Goal: Information Seeking & Learning: Learn about a topic

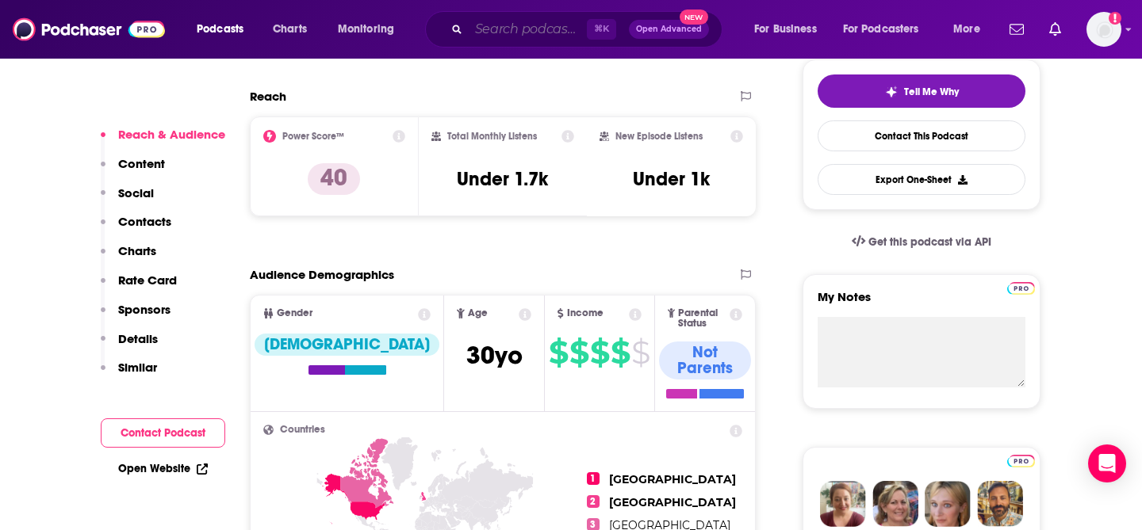
click at [483, 25] on input "Search podcasts, credits, & more..." at bounding box center [528, 29] width 118 height 25
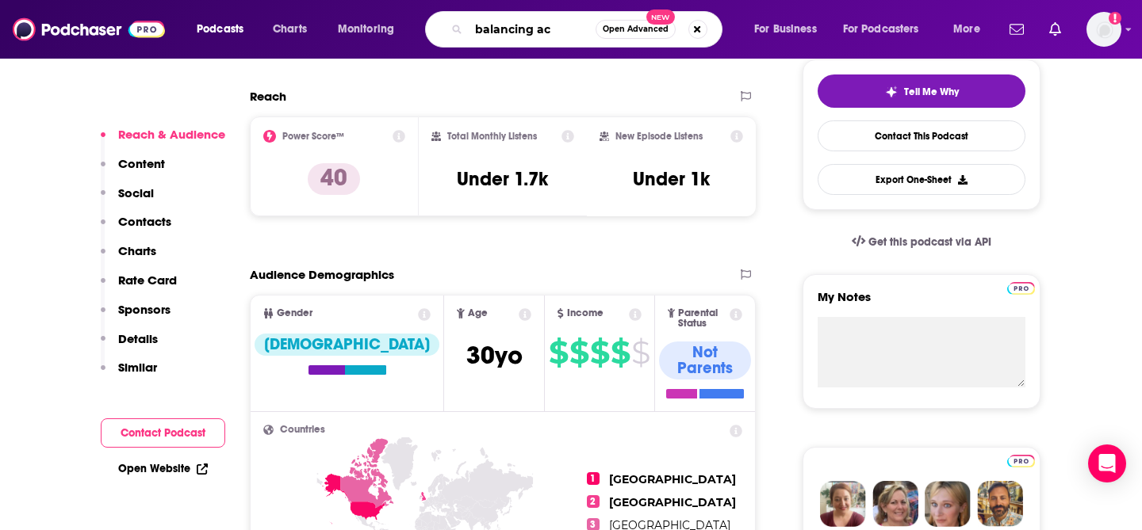
type input "balancing act"
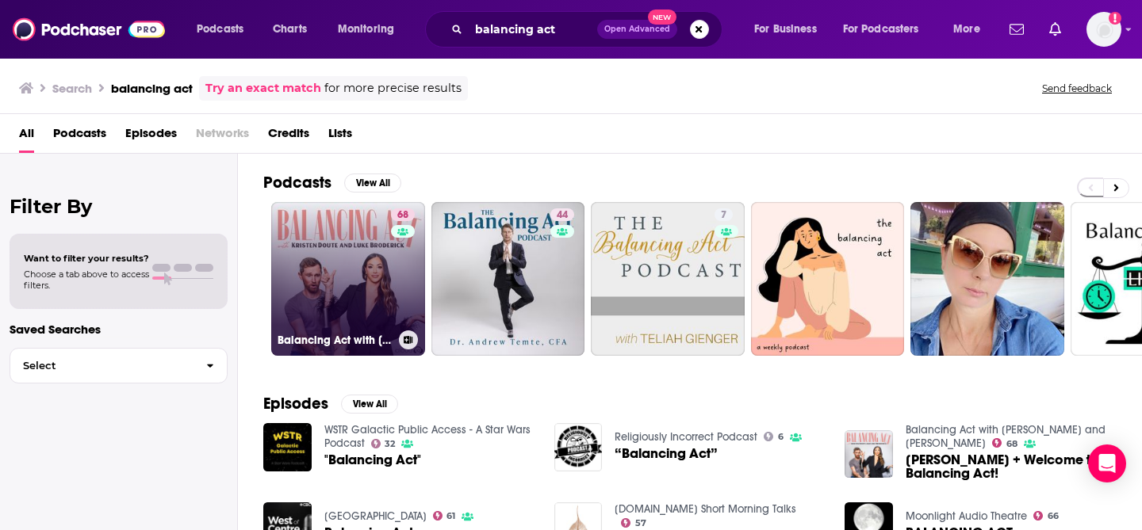
click at [362, 249] on link "68 Balancing Act with [PERSON_NAME] and [PERSON_NAME]" at bounding box center [348, 279] width 154 height 154
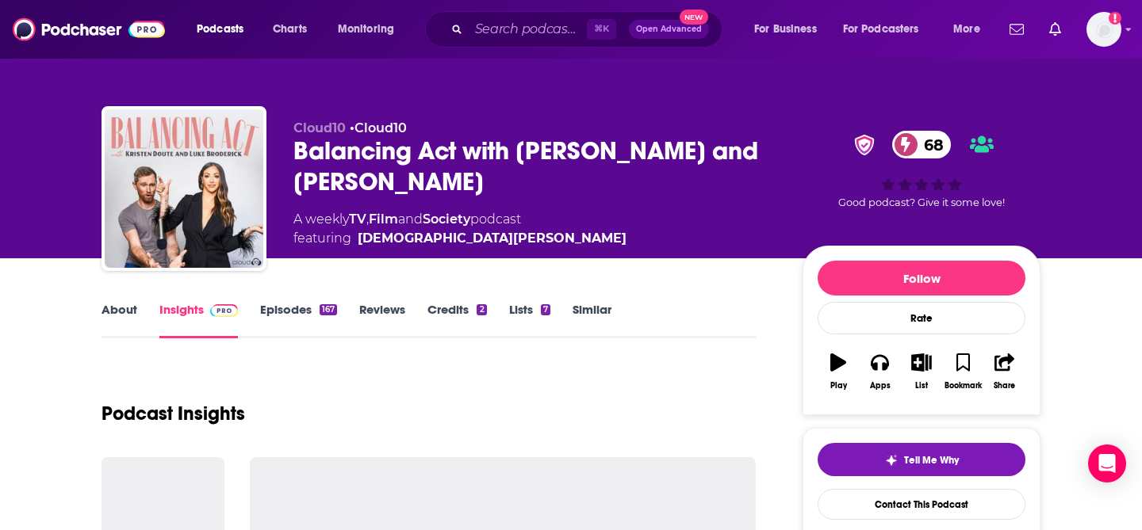
scroll to position [34, 0]
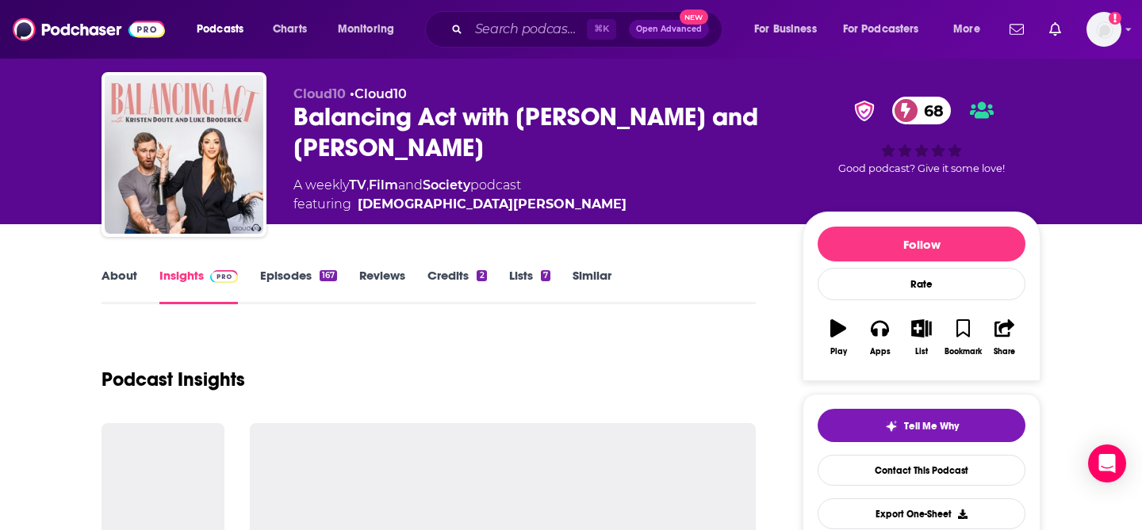
click at [507, 136] on div "Balancing Act with [PERSON_NAME] and [PERSON_NAME] 68" at bounding box center [535, 132] width 484 height 62
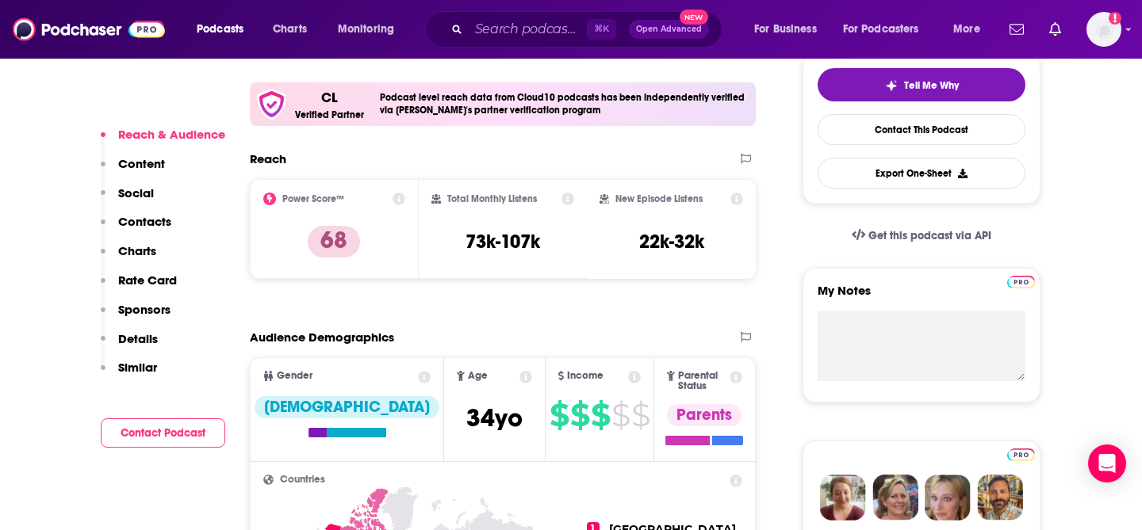
scroll to position [378, 0]
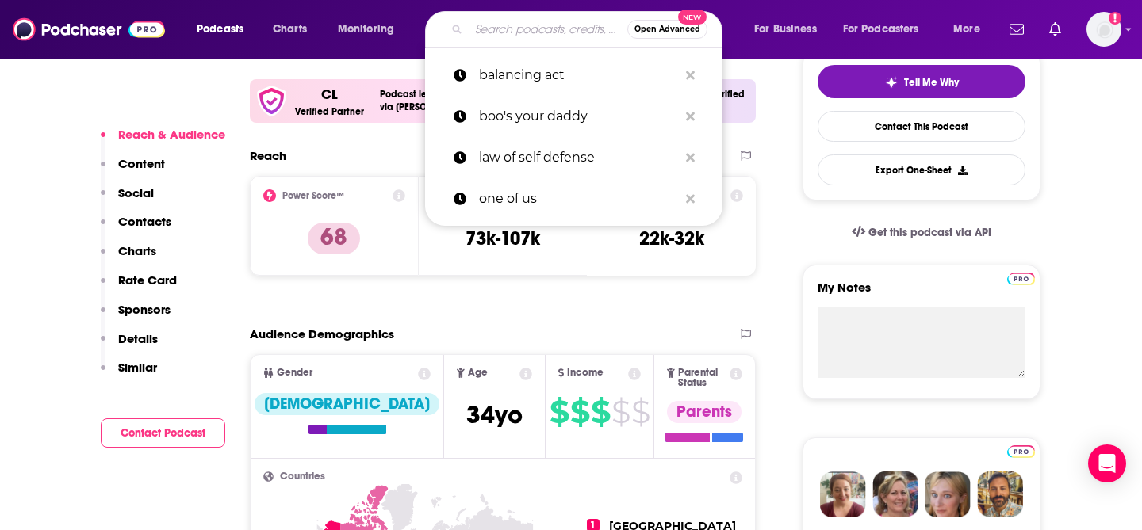
click at [489, 37] on input "Search podcasts, credits, & more..." at bounding box center [548, 29] width 159 height 25
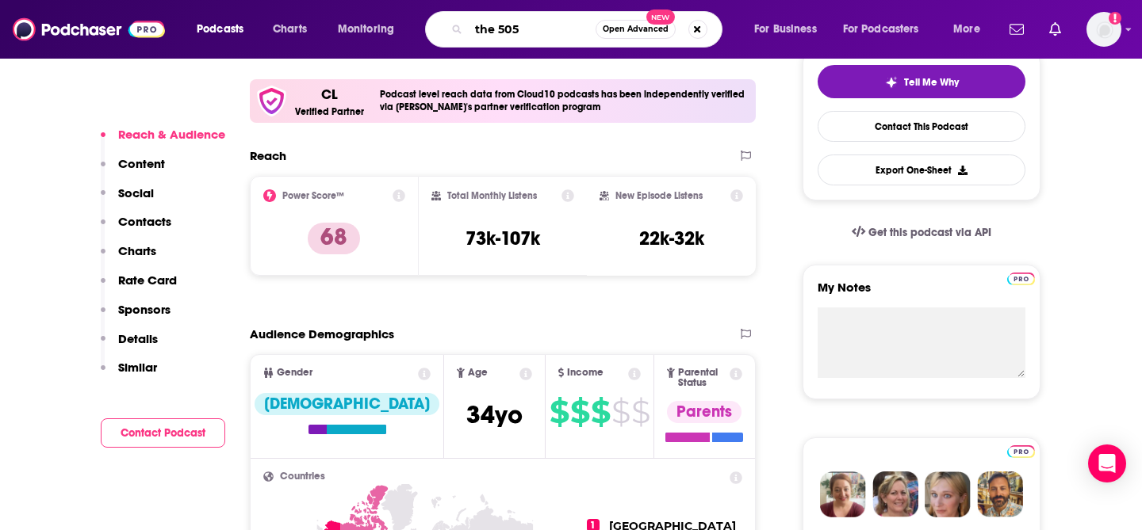
type input "the 505"
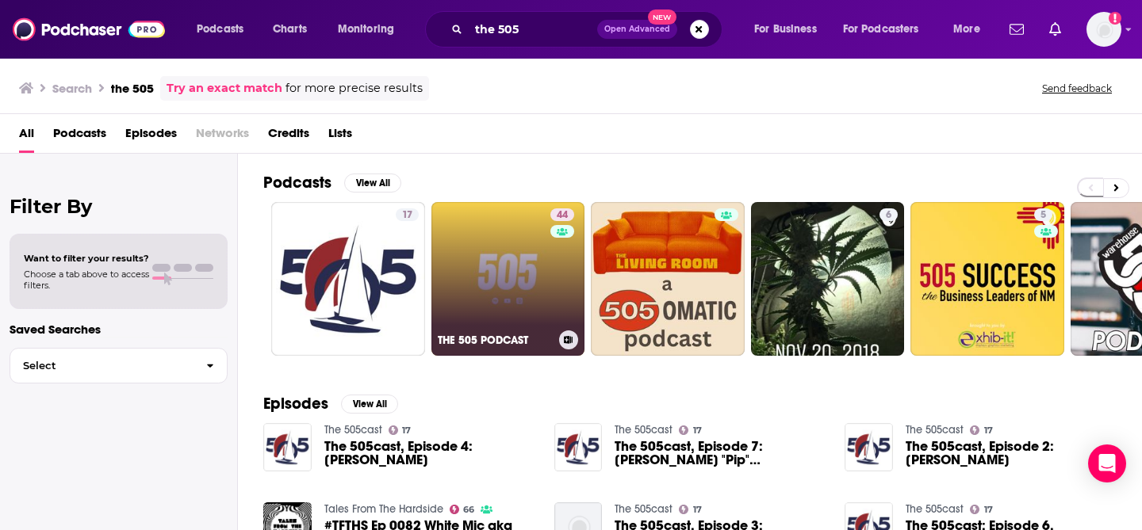
click at [499, 303] on link "44 THE 505 PODCAST" at bounding box center [508, 279] width 154 height 154
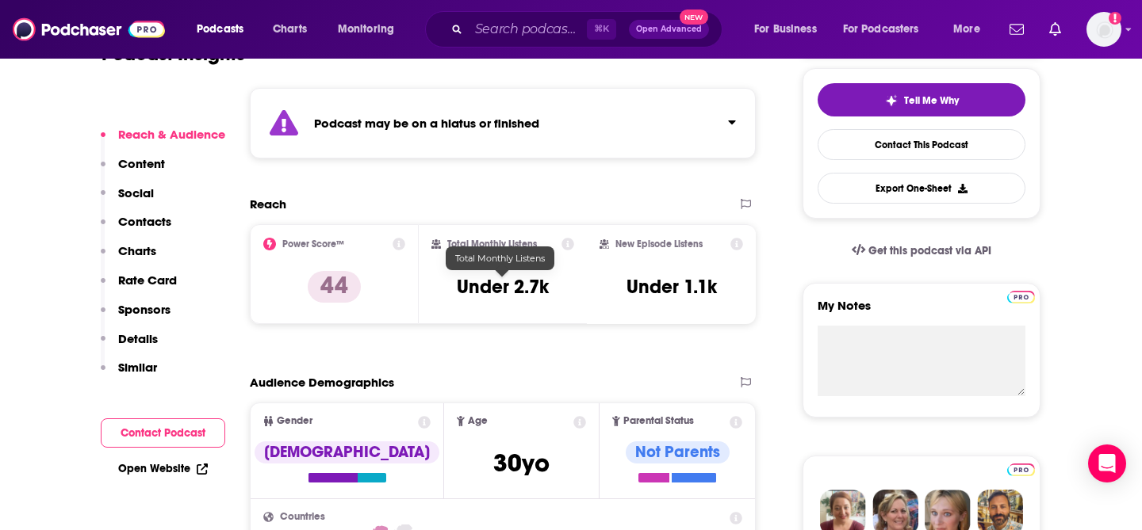
scroll to position [396, 0]
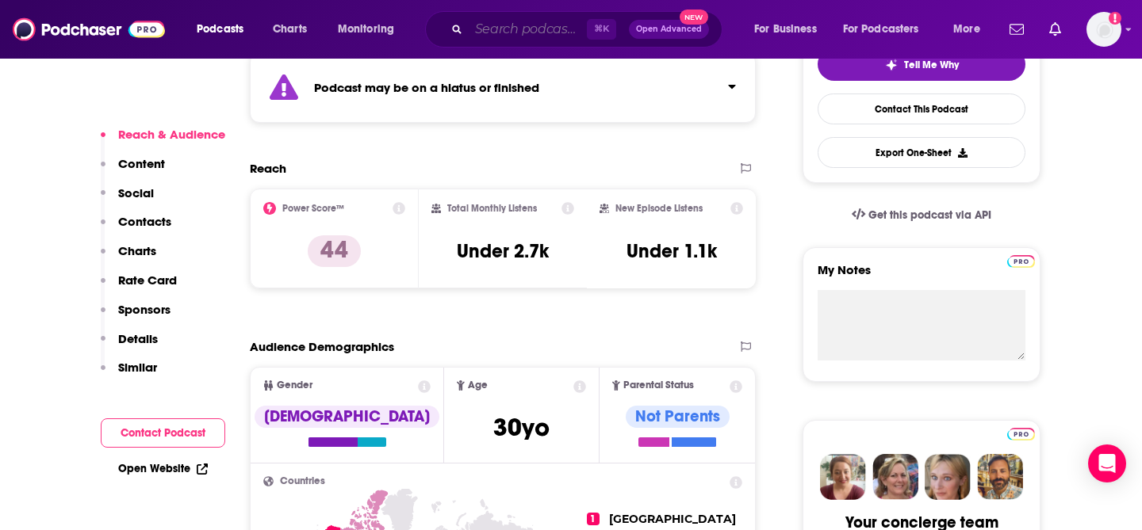
click at [512, 23] on input "Search podcasts, credits, & more..." at bounding box center [528, 29] width 118 height 25
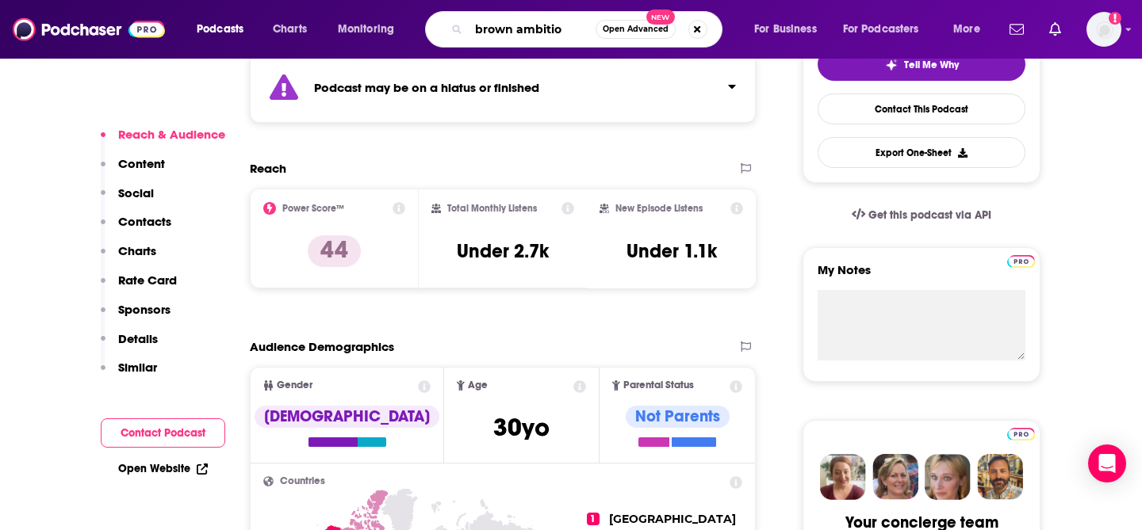
type input "brown ambition"
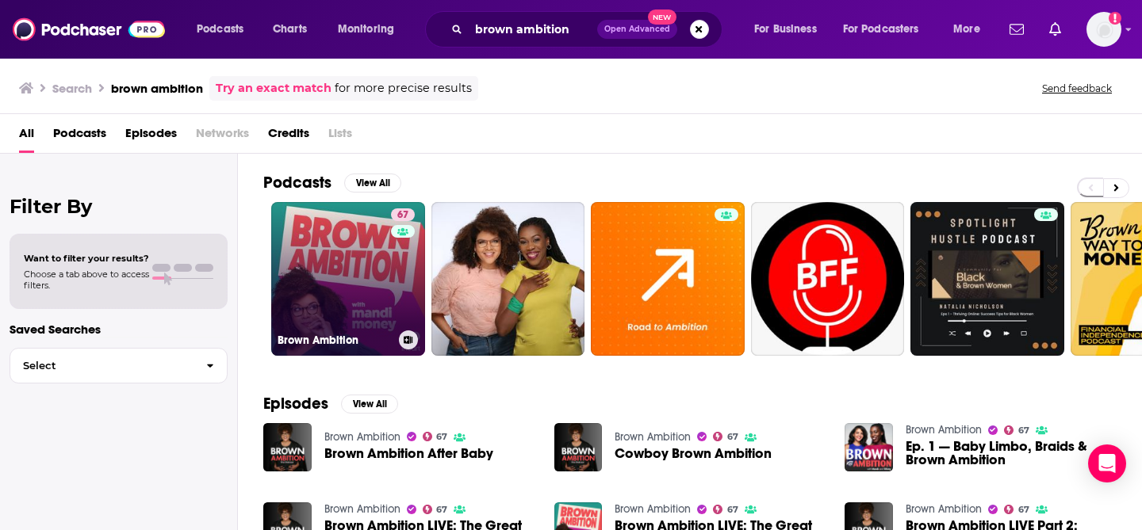
click at [377, 271] on link "67 Brown Ambition" at bounding box center [348, 279] width 154 height 154
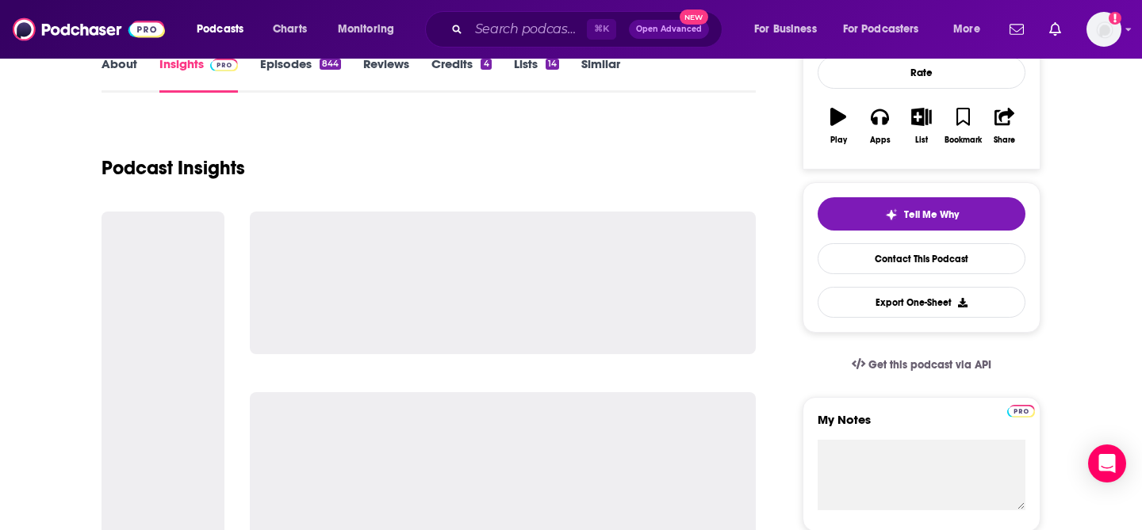
scroll to position [347, 0]
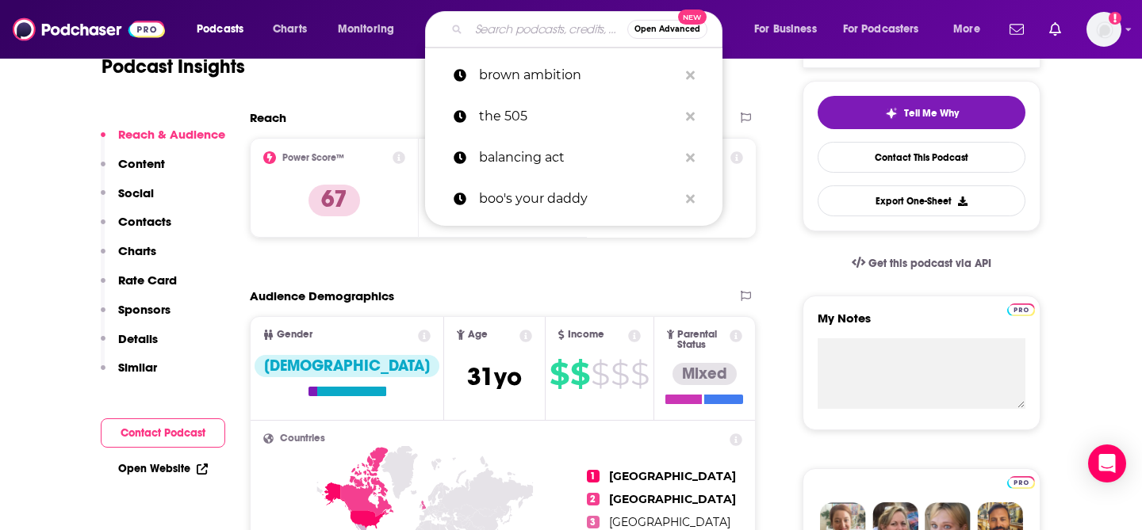
click at [538, 20] on input "Search podcasts, credits, & more..." at bounding box center [548, 29] width 159 height 25
paste input "Intern [PERSON_NAME] & Your Morning Show On-Demand"
type input "Intern [PERSON_NAME] & Your Morning Show On-Demand"
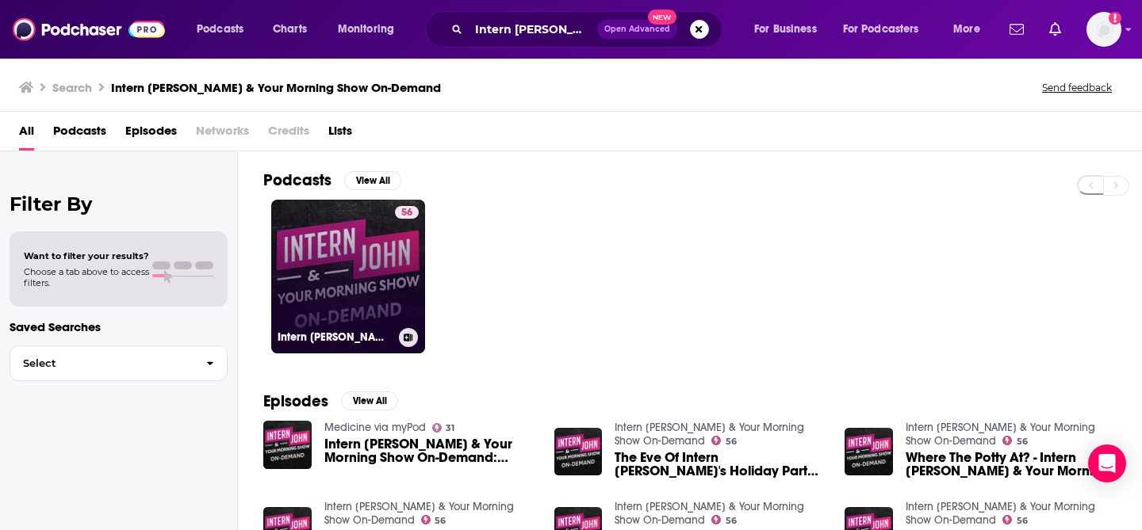
click at [346, 274] on link "56 Intern [PERSON_NAME] & Your Morning Show On-Demand" at bounding box center [348, 277] width 154 height 154
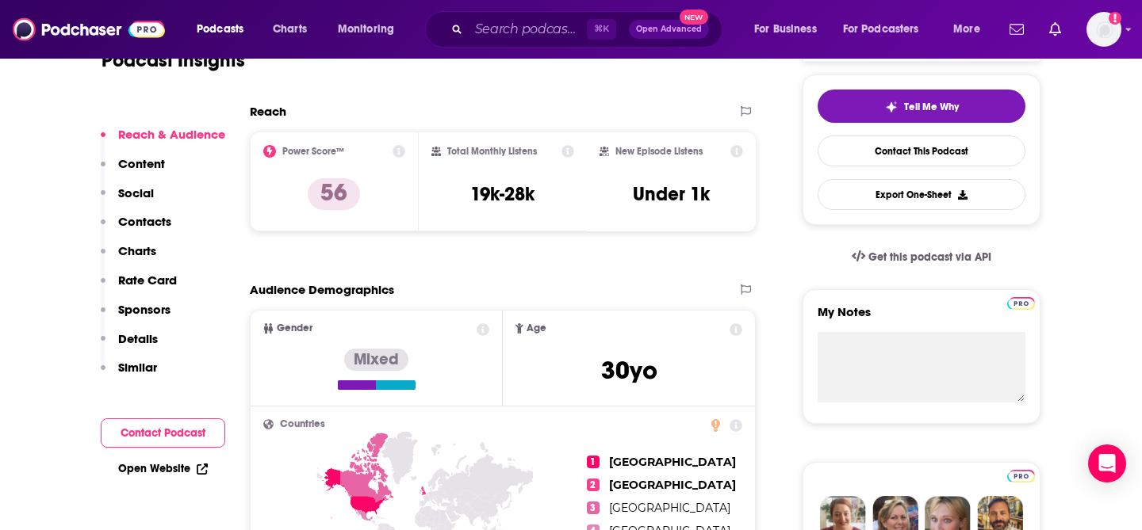
scroll to position [332, 0]
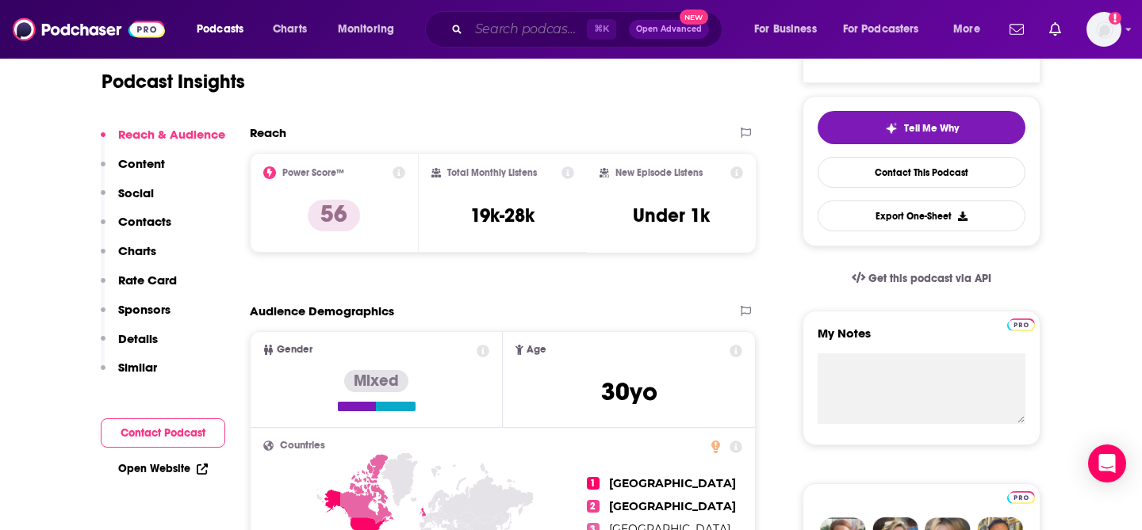
click at [484, 29] on input "Search podcasts, credits, & more..." at bounding box center [528, 29] width 118 height 25
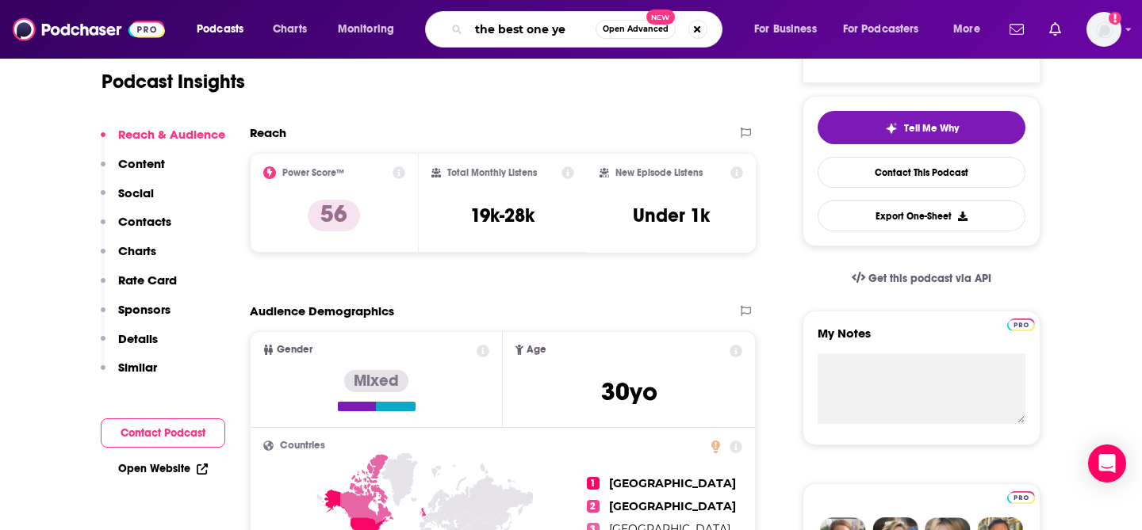
type input "the best one yet"
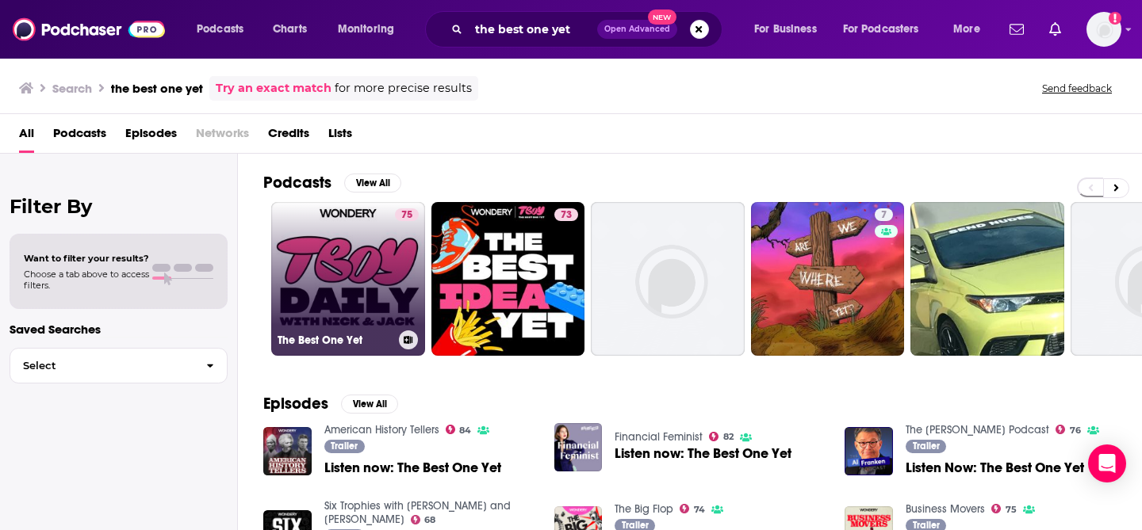
click at [328, 293] on link "75 The Best One Yet" at bounding box center [348, 279] width 154 height 154
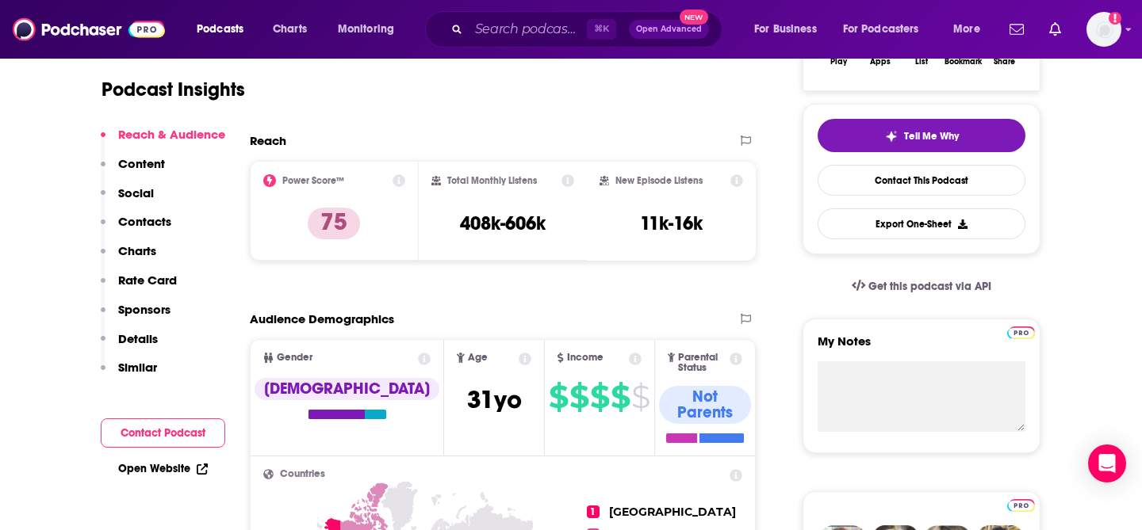
scroll to position [373, 0]
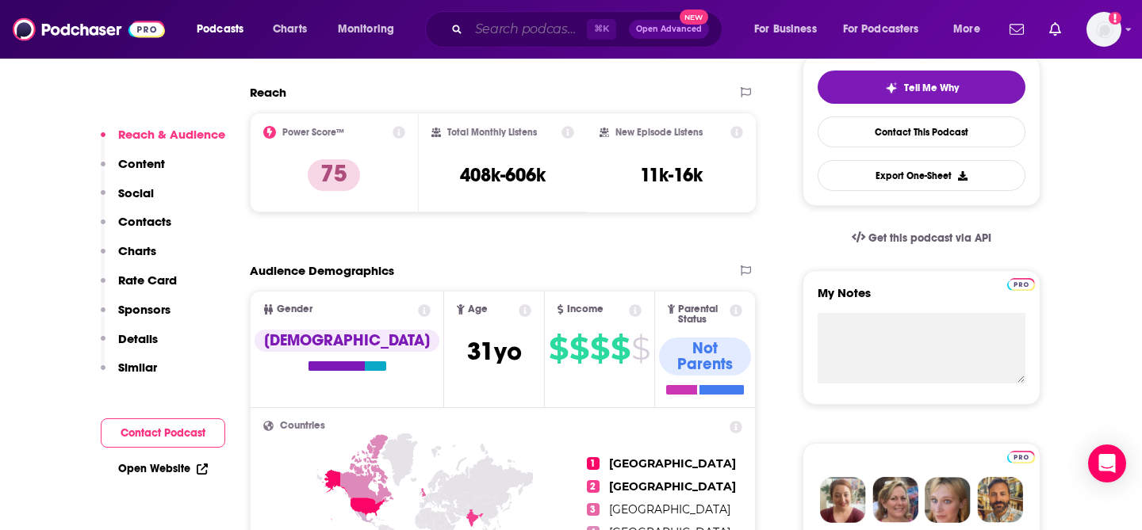
click at [499, 19] on input "Search podcasts, credits, & more..." at bounding box center [528, 29] width 118 height 25
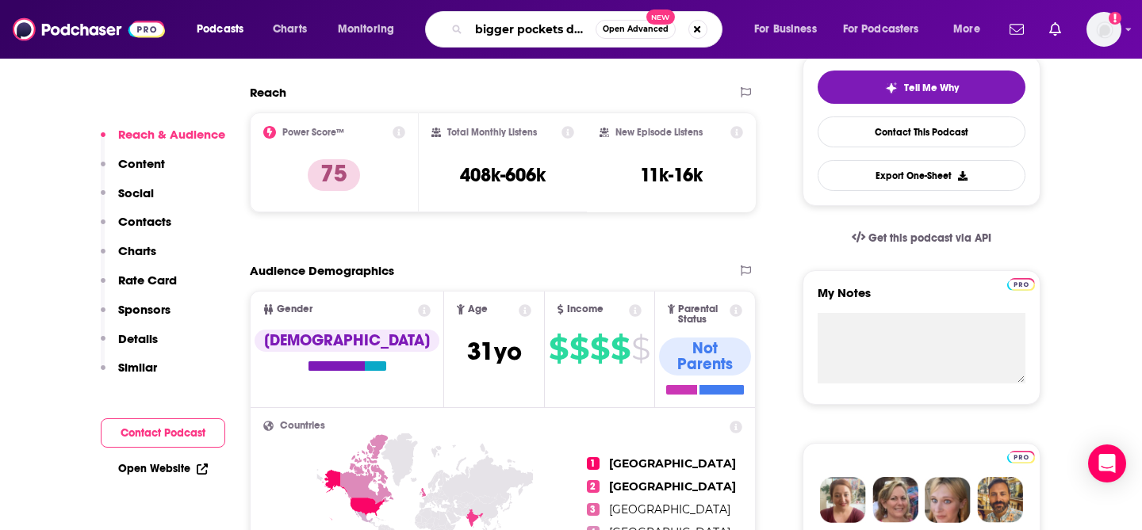
type input "bigger pockets daily"
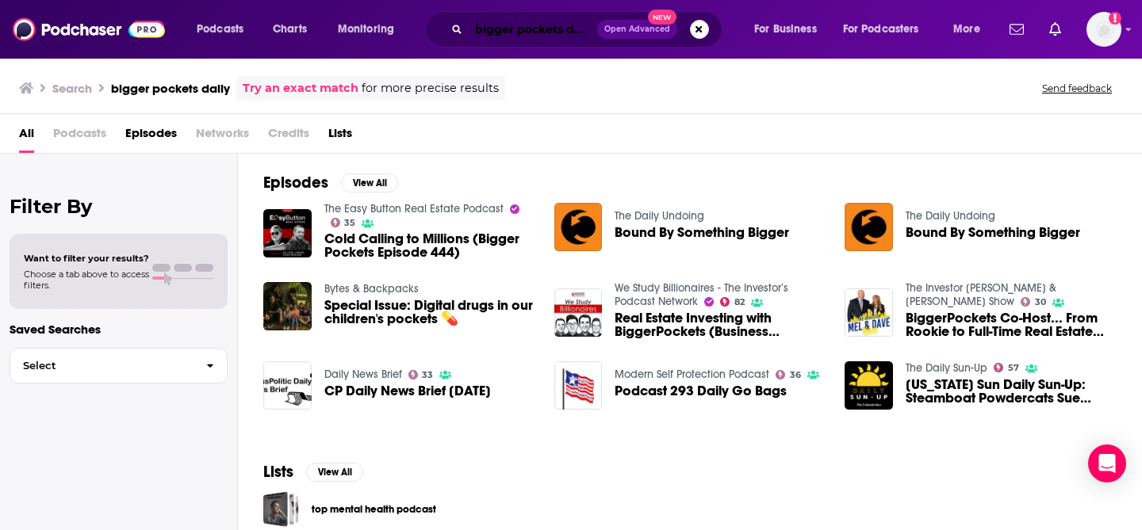
click at [551, 29] on input "bigger pockets daily" at bounding box center [533, 29] width 128 height 25
click at [549, 26] on input "bigger pockets daily" at bounding box center [533, 29] width 128 height 25
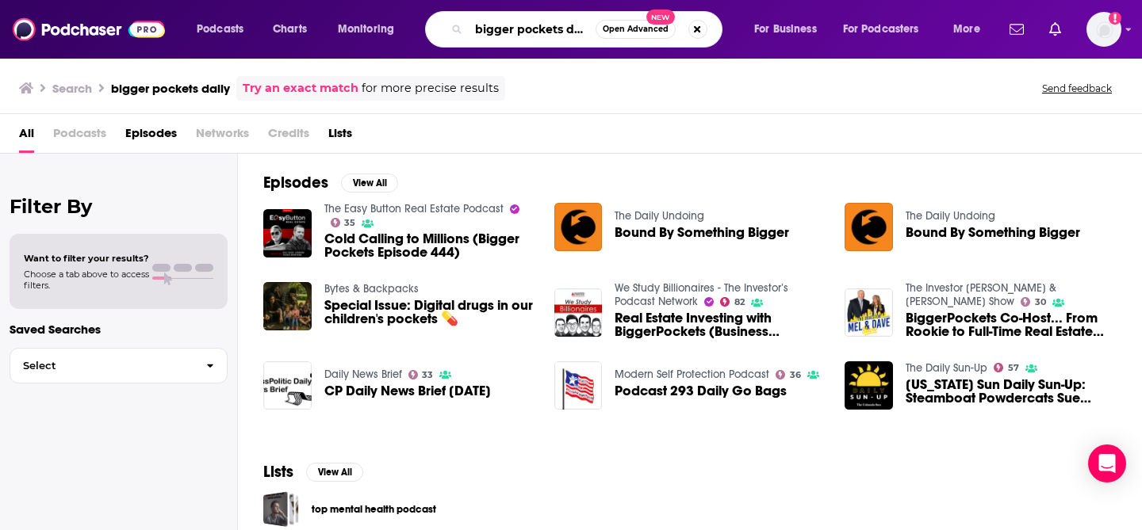
click at [549, 26] on input "bigger pockets daily" at bounding box center [532, 29] width 127 height 25
type input "quiet riot"
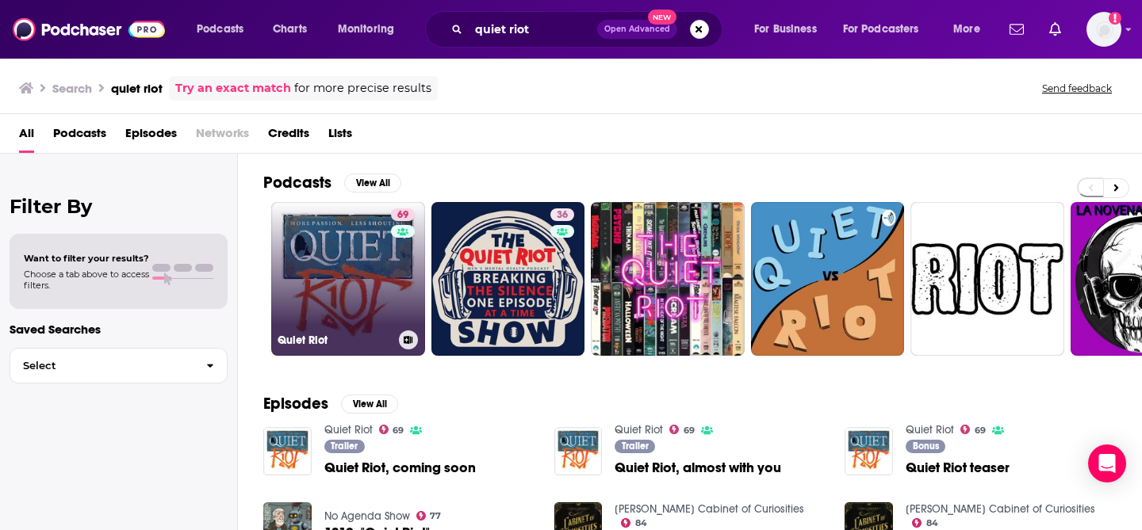
click at [379, 281] on link "69 Quiet Riot" at bounding box center [348, 279] width 154 height 154
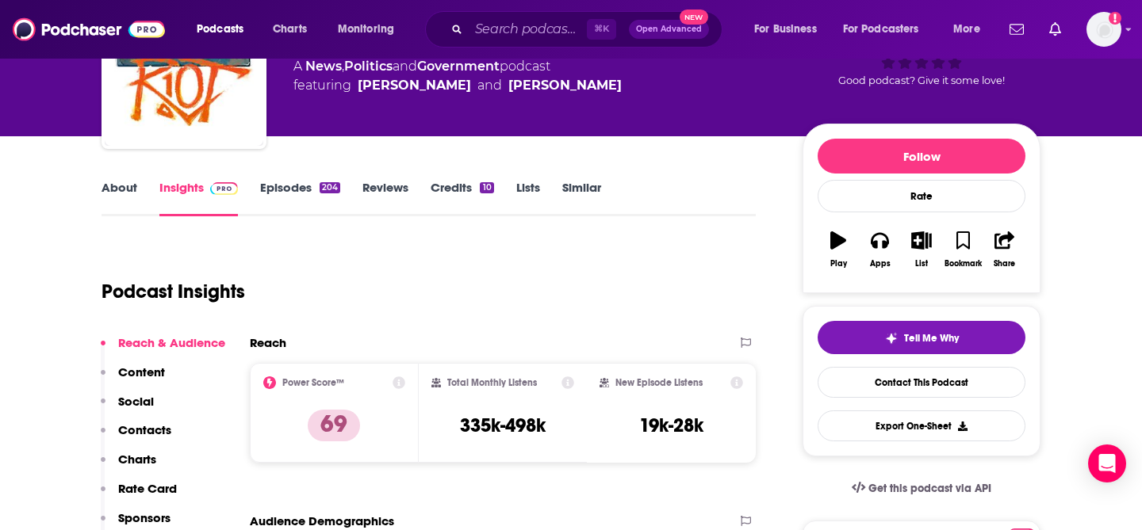
scroll to position [165, 0]
